Goal: Find specific page/section: Find specific page/section

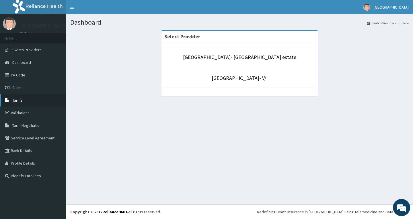
click at [30, 103] on link "Tariffs" at bounding box center [33, 100] width 66 height 13
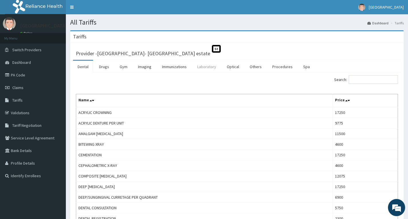
click at [214, 67] on link "Laboratory" at bounding box center [207, 67] width 28 height 12
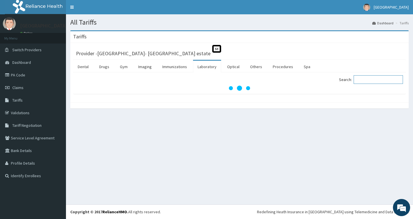
click at [379, 80] on input "Search:" at bounding box center [377, 79] width 49 height 9
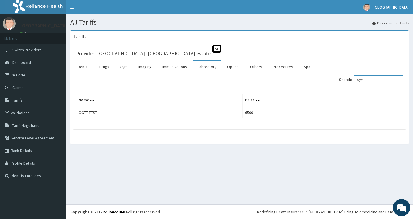
type input "ogtt"
